Goal: Task Accomplishment & Management: Use online tool/utility

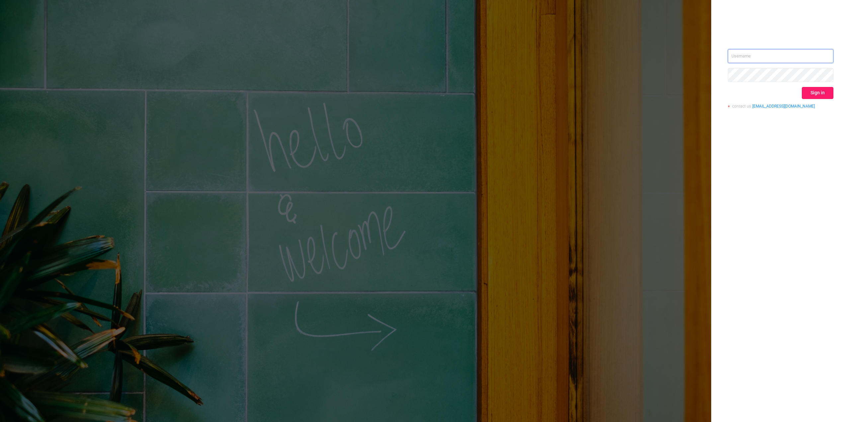
type input "[EMAIL_ADDRESS][DOMAIN_NAME]"
click at [821, 96] on button "Sign in" at bounding box center [818, 93] width 32 height 12
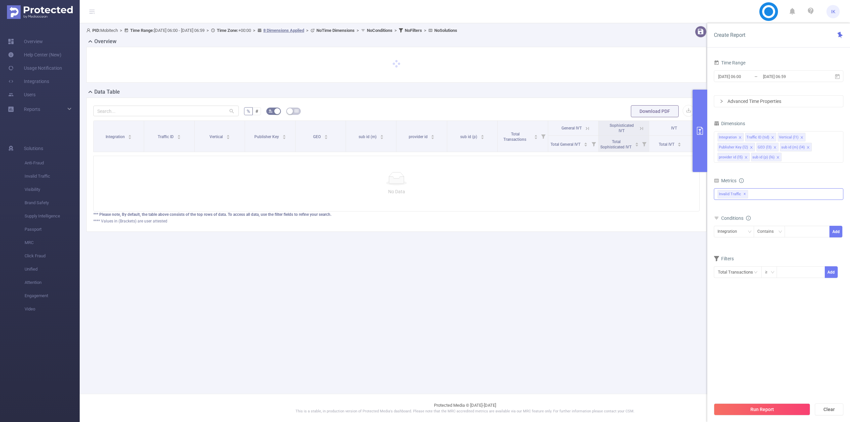
click at [753, 194] on div "Invalid Traffic ✕" at bounding box center [779, 194] width 130 height 12
click at [755, 199] on span "Anti-Fraud" at bounding box center [786, 197] width 114 height 9
click at [770, 306] on section "Time Range [DATE] 06:00 _ [DATE] 06:59 Advanced Time Properties Dimensions Inte…" at bounding box center [779, 228] width 130 height 341
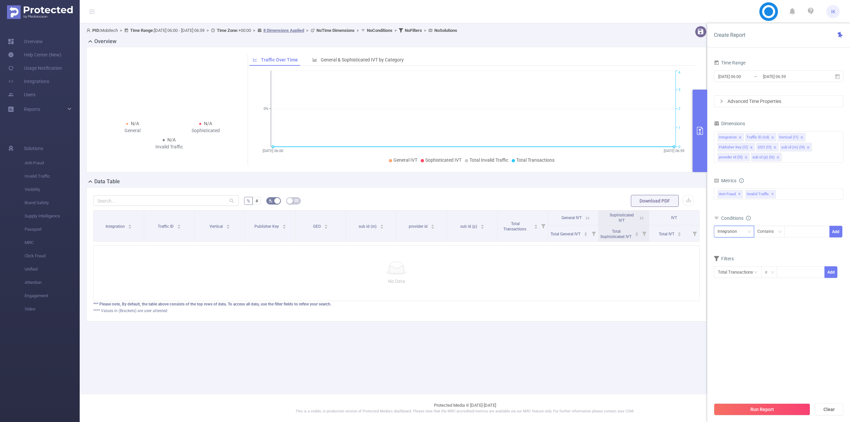
click at [747, 231] on icon "icon: down" at bounding box center [749, 232] width 4 height 4
click at [686, 333] on div "PID: Mobitech > Time Range: [DATE] 06:00 - [DATE] 06:59 > Time Zone: +00:00 > 8…" at bounding box center [399, 178] width 639 height 311
click at [837, 76] on icon at bounding box center [837, 76] width 5 height 5
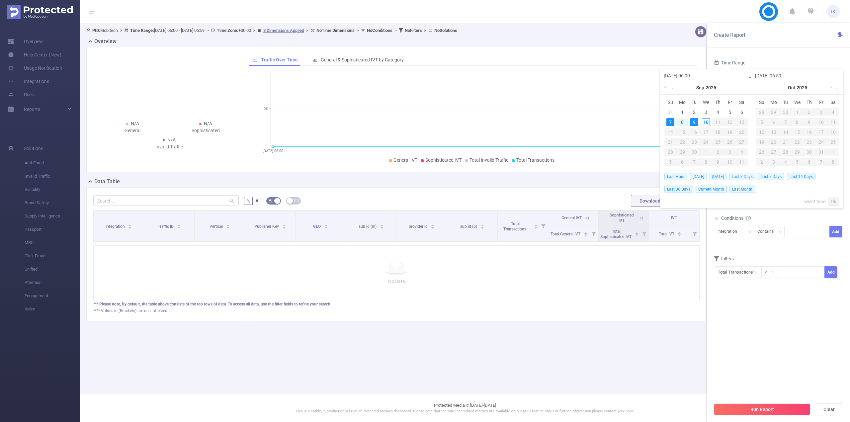
click at [741, 177] on span "Last 3 Days" at bounding box center [742, 176] width 26 height 7
type input "[DATE] 00:00"
type input "[DATE] 23:59"
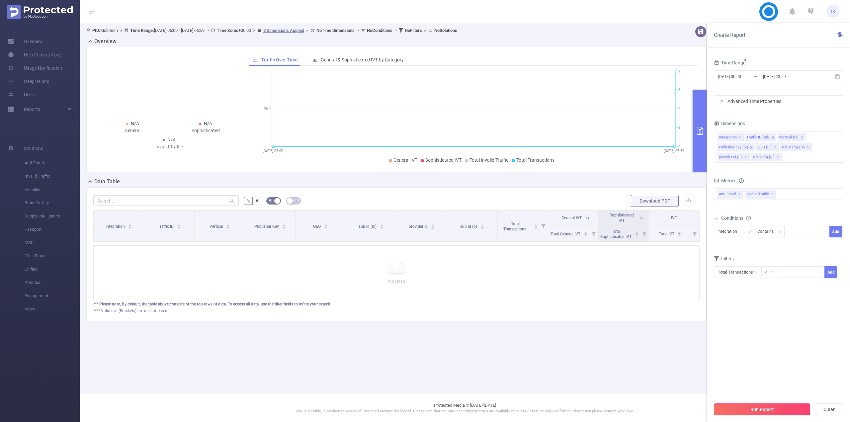
click at [785, 406] on button "Run Report" at bounding box center [762, 409] width 96 height 12
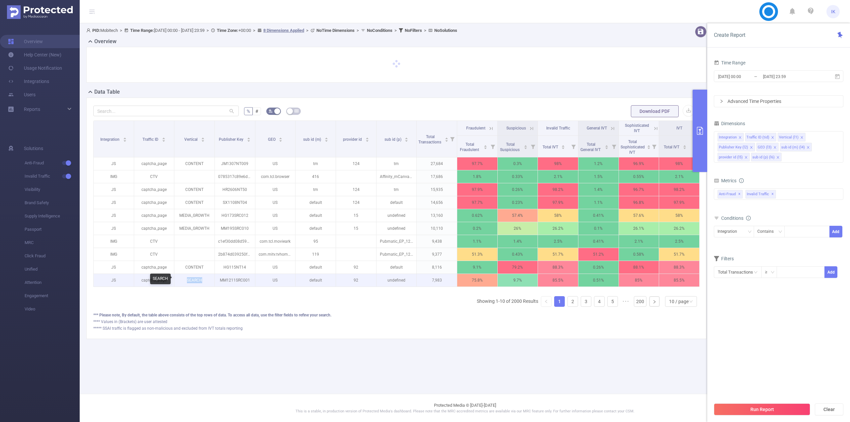
copy p "SEARCH"
drag, startPoint x: 204, startPoint y: 279, endPoint x: 325, endPoint y: 277, distance: 121.5
click at [187, 285] on p "SEARCH" at bounding box center [194, 280] width 40 height 13
click at [729, 232] on div "Integration" at bounding box center [730, 231] width 24 height 11
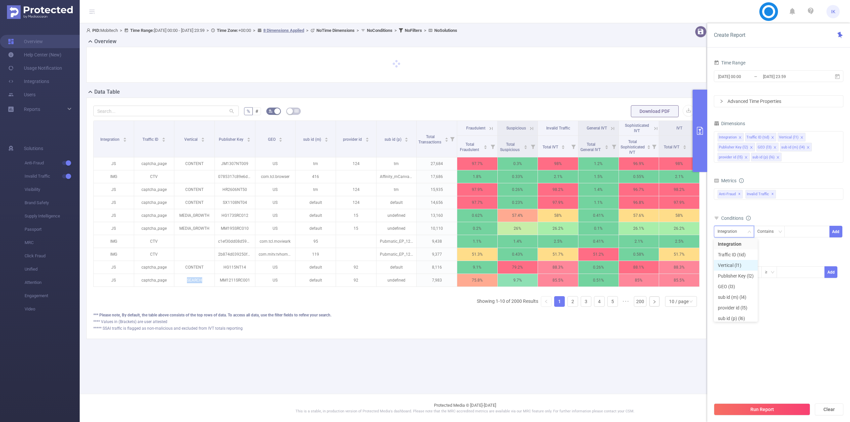
click at [742, 265] on li "Vertical (l1)" at bounding box center [736, 265] width 44 height 11
click at [770, 233] on div "Contains" at bounding box center [767, 231] width 21 height 11
click at [767, 254] on li "Is" at bounding box center [775, 256] width 44 height 11
click at [794, 235] on div at bounding box center [807, 231] width 38 height 11
paste input "SEARCH"
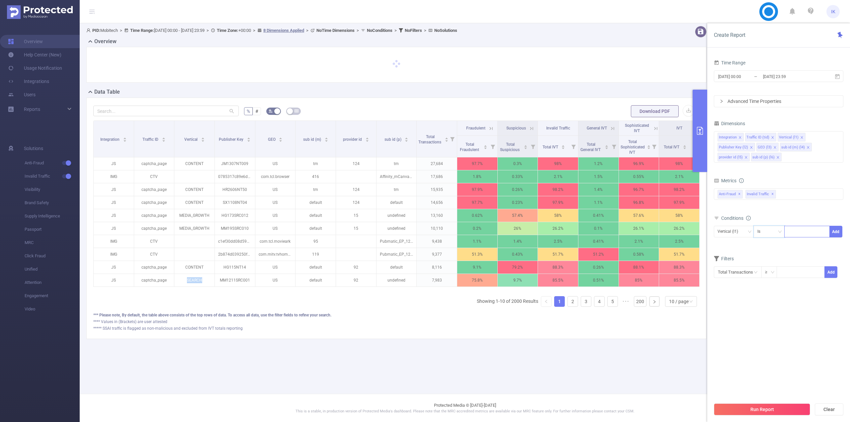
type input "SEARCH"
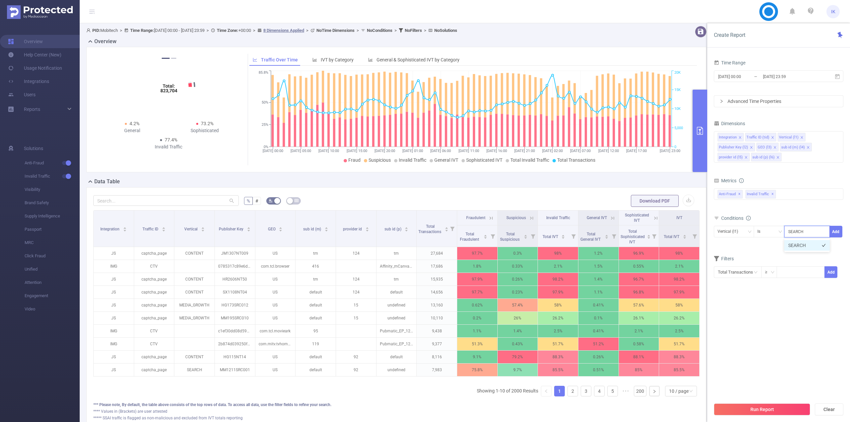
click at [801, 243] on li "SEARCH" at bounding box center [806, 245] width 45 height 11
click at [831, 233] on button "Add" at bounding box center [836, 232] width 13 height 12
click at [757, 407] on button "Run Report" at bounding box center [762, 409] width 96 height 12
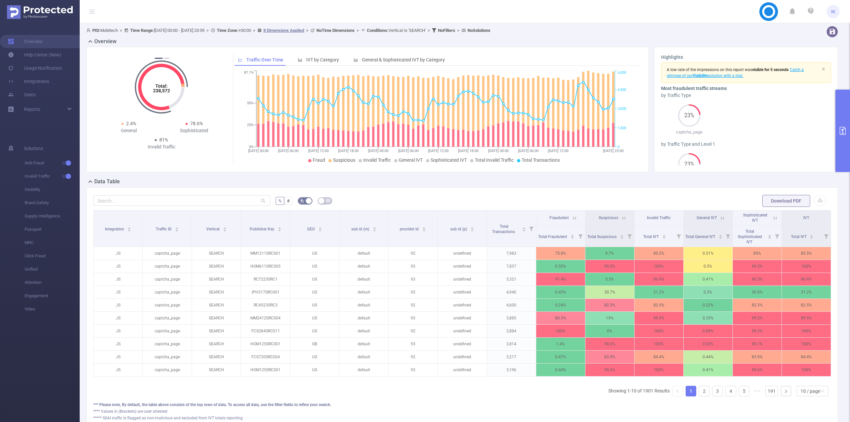
click at [840, 134] on icon "primary" at bounding box center [843, 131] width 8 height 8
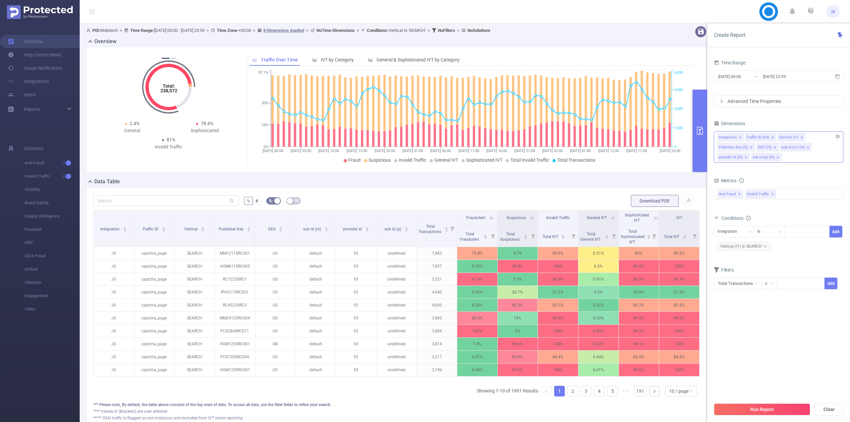
click at [777, 157] on icon "icon: close" at bounding box center [777, 157] width 3 height 3
click at [807, 148] on icon "icon: close" at bounding box center [808, 147] width 3 height 3
click at [772, 147] on li "GEO (l3)" at bounding box center [767, 147] width 22 height 9
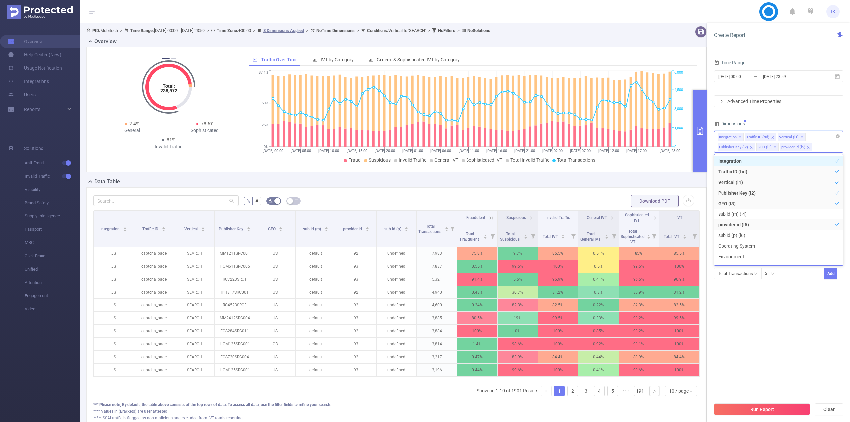
click at [774, 148] on icon "icon: close" at bounding box center [774, 147] width 3 height 3
click at [770, 410] on button "Run Report" at bounding box center [762, 409] width 96 height 12
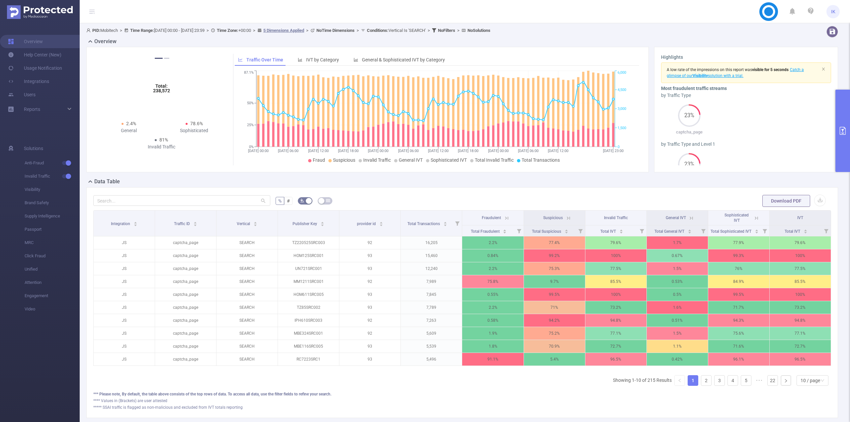
click at [848, 146] on button "primary" at bounding box center [842, 131] width 15 height 82
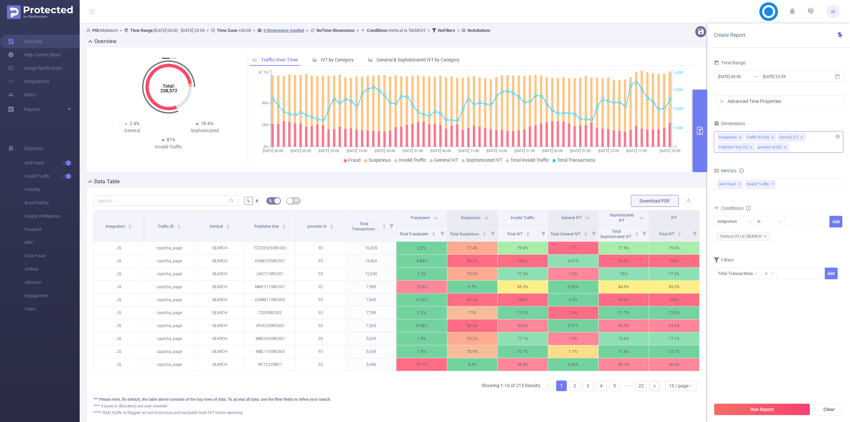
click at [751, 148] on icon "icon: close" at bounding box center [751, 147] width 3 height 3
click at [762, 409] on button "Run Report" at bounding box center [762, 409] width 96 height 12
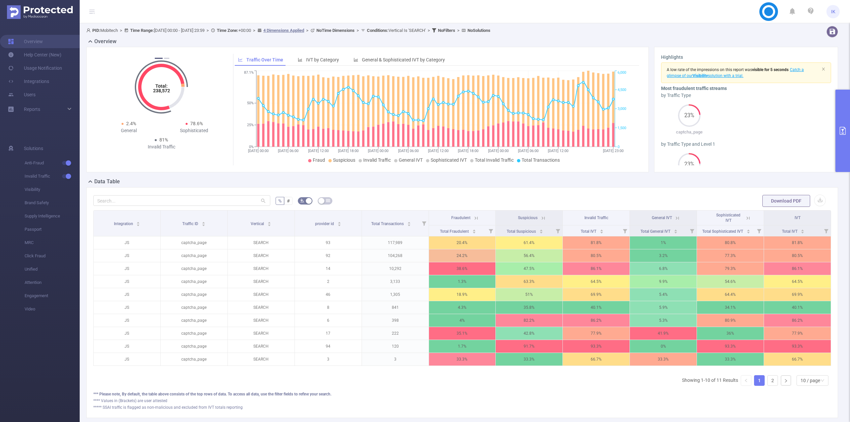
click at [474, 218] on icon at bounding box center [476, 218] width 6 height 6
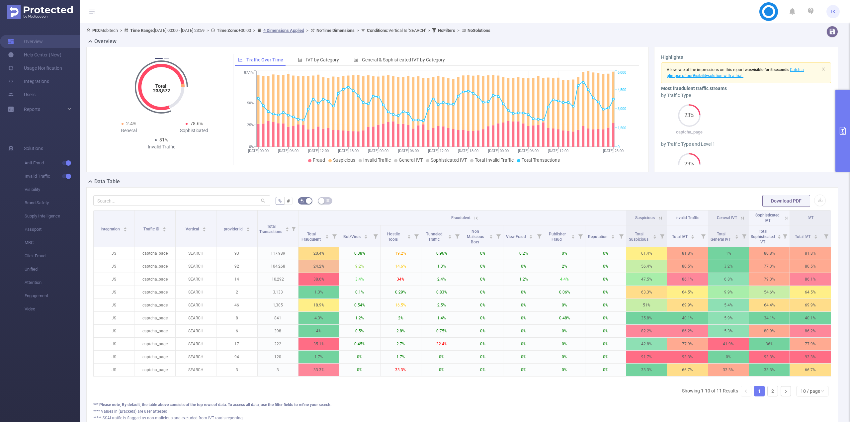
click at [475, 218] on icon at bounding box center [476, 218] width 3 height 3
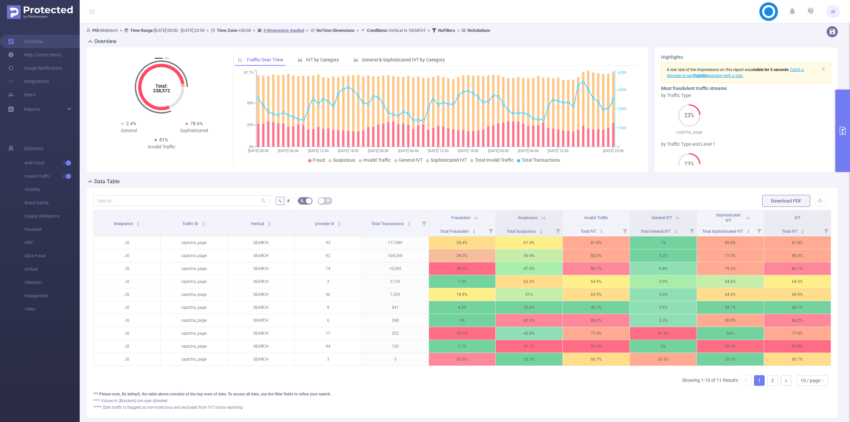
click at [541, 216] on icon at bounding box center [543, 218] width 6 height 6
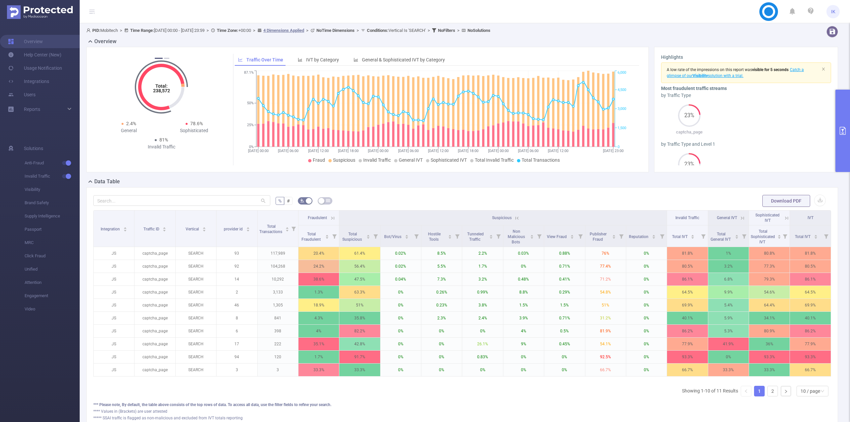
click at [57, 338] on section "Overview Help Center (New) Usage Notification Integrations Users Reports Soluti…" at bounding box center [40, 222] width 80 height 399
